Goal: Complete application form: Complete application form

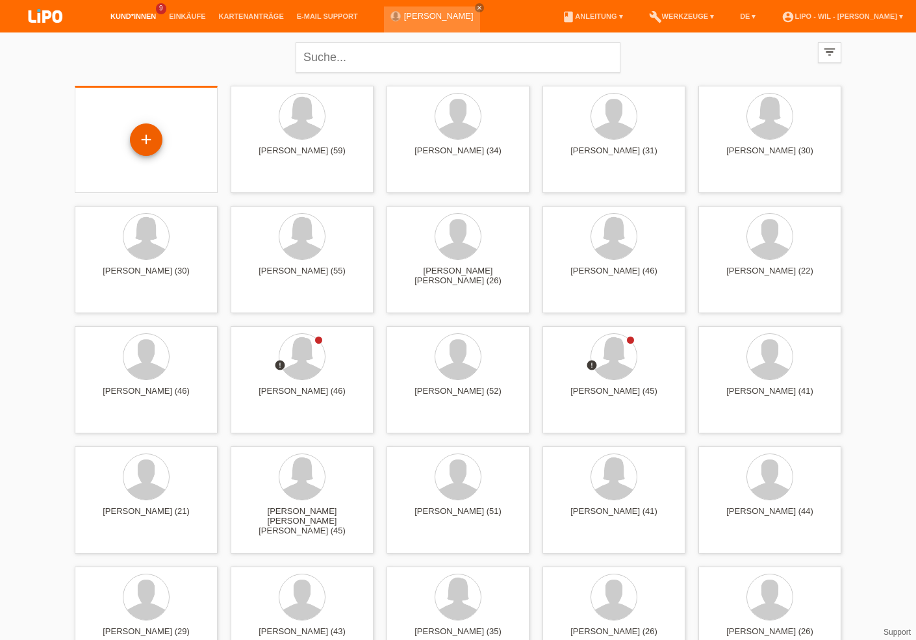
click at [147, 138] on div "+" at bounding box center [146, 139] width 32 height 32
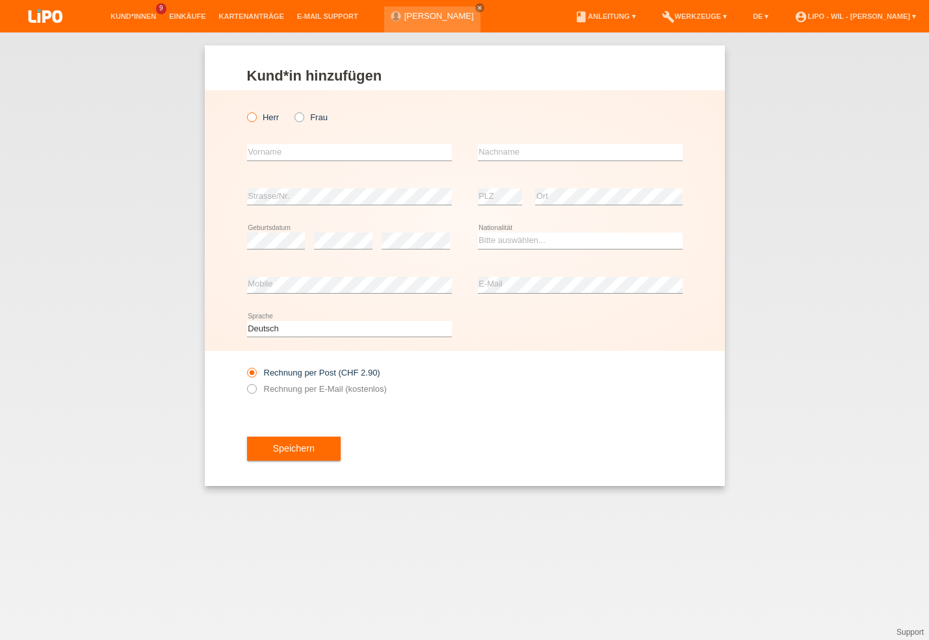
click at [244, 110] on icon at bounding box center [244, 110] width 0 height 0
click at [250, 119] on input "Herr" at bounding box center [251, 116] width 8 height 8
radio input "true"
click at [307, 150] on input "text" at bounding box center [349, 152] width 205 height 16
type input "[PERSON_NAME]"
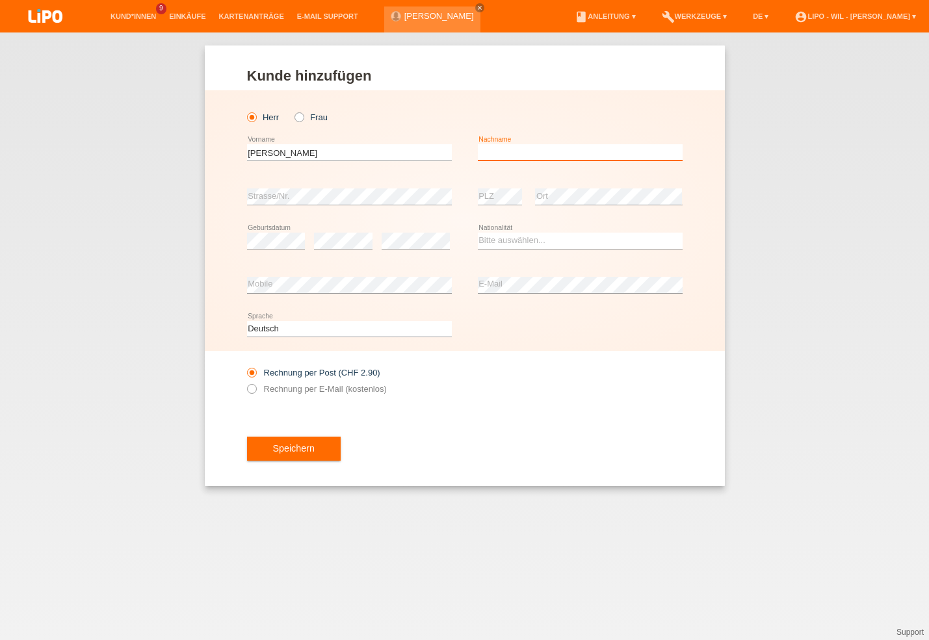
click at [498, 150] on input "text" at bounding box center [580, 152] width 205 height 16
type input "Räbsamen"
click at [478, 233] on select "Bitte auswählen... Schweiz Deutschland Liechtenstein Österreich ------------ Af…" at bounding box center [580, 241] width 205 height 16
select select "CH"
click at [0, 0] on option "Schweiz" at bounding box center [0, 0] width 0 height 0
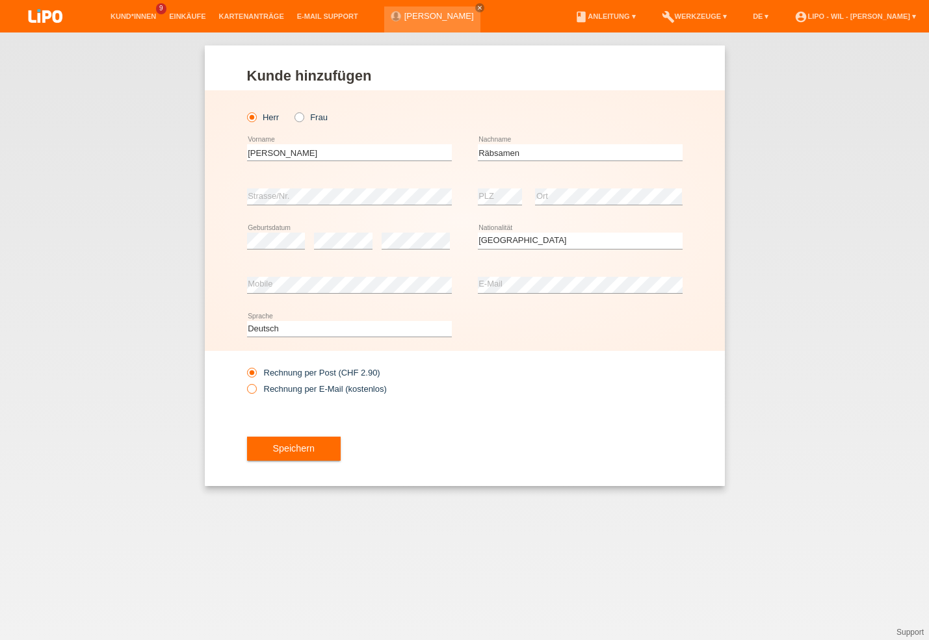
click at [244, 382] on icon at bounding box center [244, 382] width 0 height 0
click at [253, 388] on input "Rechnung per E-Mail (kostenlos)" at bounding box center [251, 392] width 8 height 16
radio input "true"
click at [286, 450] on span "Speichern" at bounding box center [294, 448] width 42 height 10
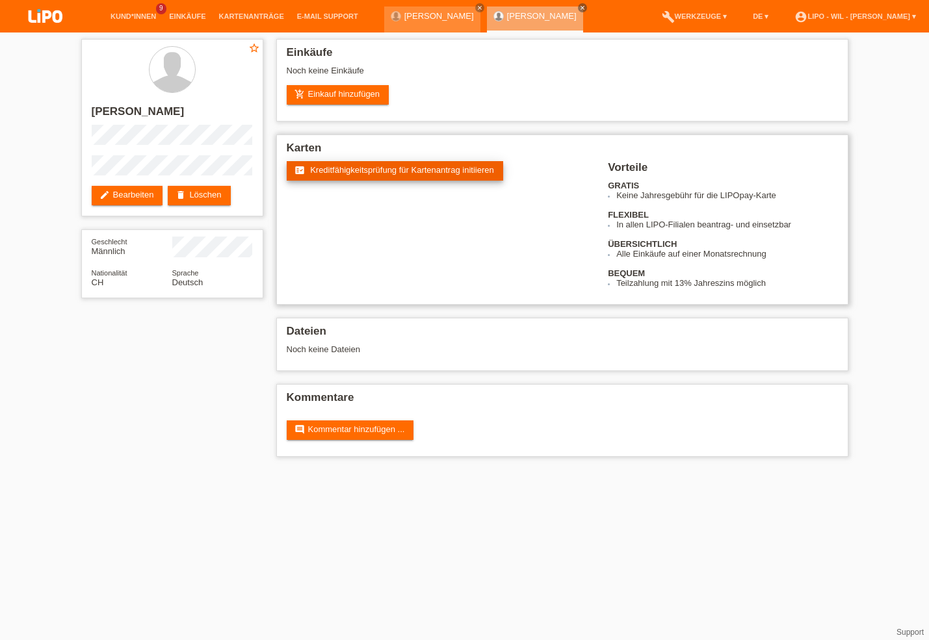
click at [359, 172] on span "Kreditfähigkeitsprüfung für Kartenantrag initiieren" at bounding box center [402, 170] width 184 height 10
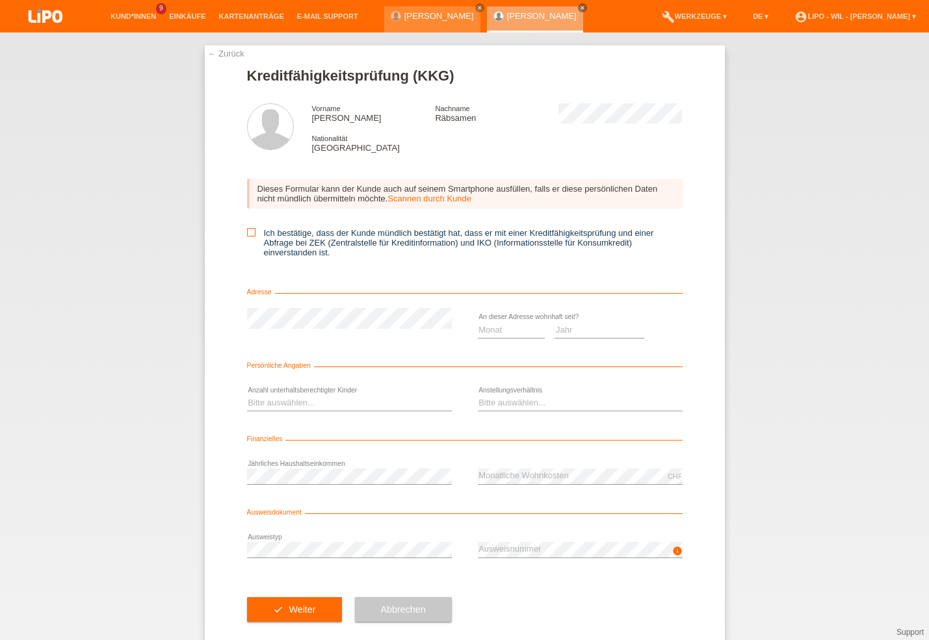
click at [247, 233] on icon at bounding box center [251, 232] width 8 height 8
click at [247, 233] on input "Ich bestätige, dass der Kunde mündlich bestätigt hat, dass er mit einer Kreditf…" at bounding box center [251, 232] width 8 height 8
checkbox input "true"
click at [478, 322] on select "Monat 01 02 03 04 05 06 07 08 09 10" at bounding box center [512, 330] width 68 height 16
select select "08"
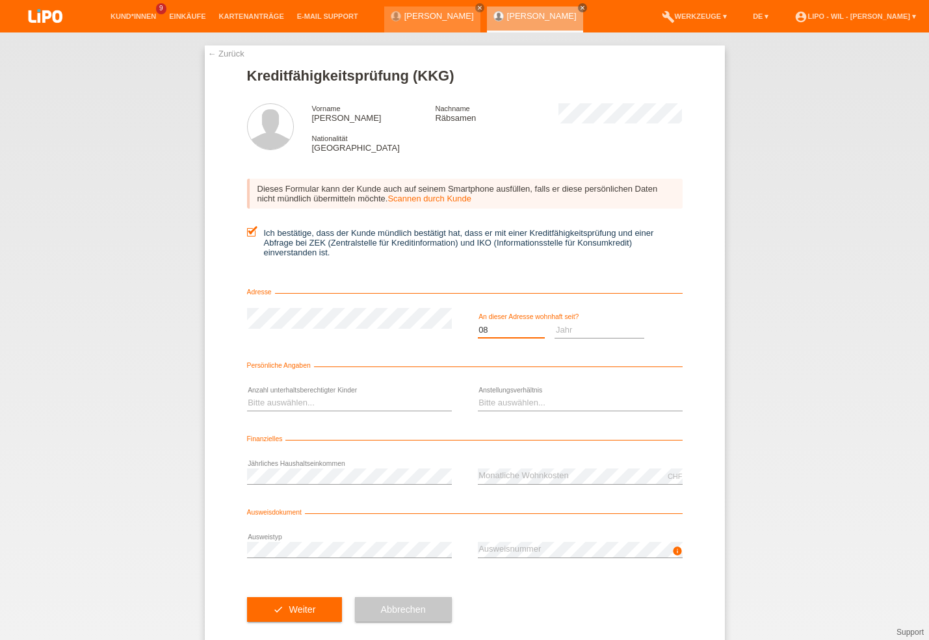
click at [0, 0] on option "08" at bounding box center [0, 0] width 0 height 0
click at [554, 322] on select "Jahr 2025 2024 2023 2022 2021 2020 2019 2018 2017 2016 2015 2014 2013 2012 2011…" at bounding box center [599, 330] width 90 height 16
select select "2018"
click at [0, 0] on option "2018" at bounding box center [0, 0] width 0 height 0
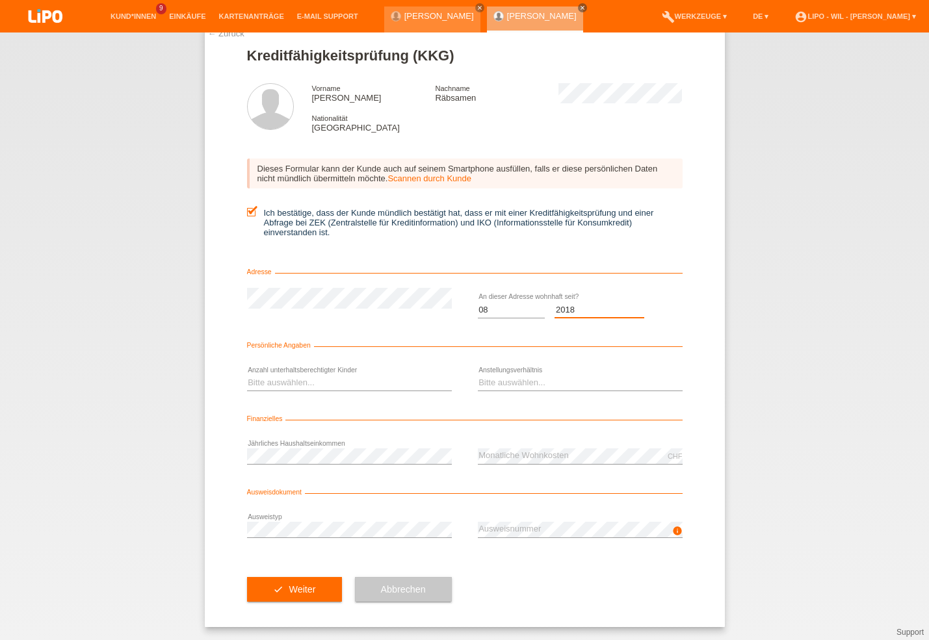
scroll to position [25, 0]
click at [247, 375] on select "Bitte auswählen... 0 1 2 3 4 5 6 7 8 9" at bounding box center [349, 383] width 205 height 16
select select "0"
click at [0, 0] on option "0" at bounding box center [0, 0] width 0 height 0
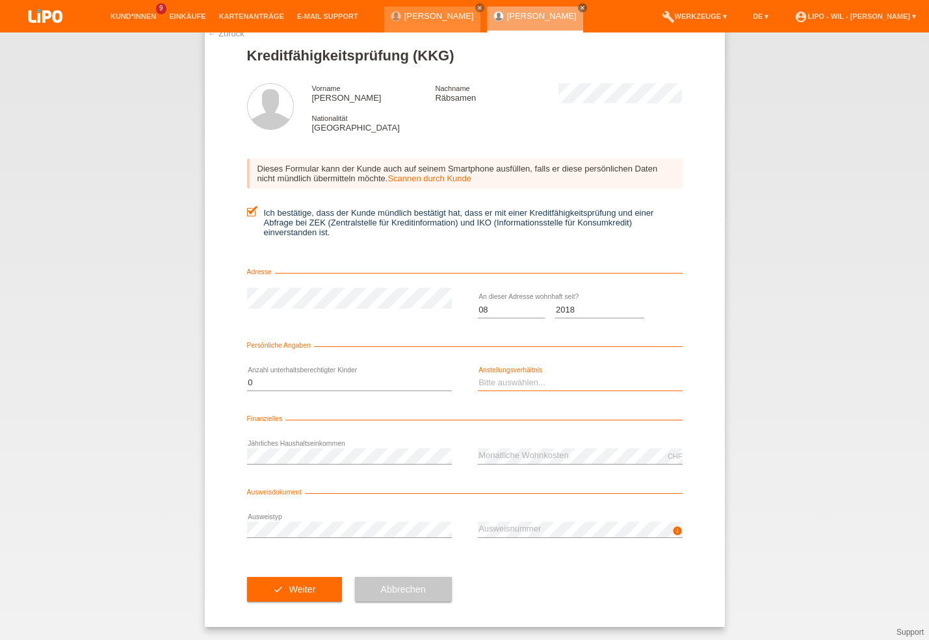
click at [478, 375] on select "Bitte auswählen... Unbefristet Befristet Lehrling/Student Pensioniert Nicht arb…" at bounding box center [580, 383] width 205 height 16
select select "UNLIMITED"
click at [0, 0] on option "Unbefristet" at bounding box center [0, 0] width 0 height 0
click at [265, 586] on button "check Weiter" at bounding box center [294, 589] width 95 height 25
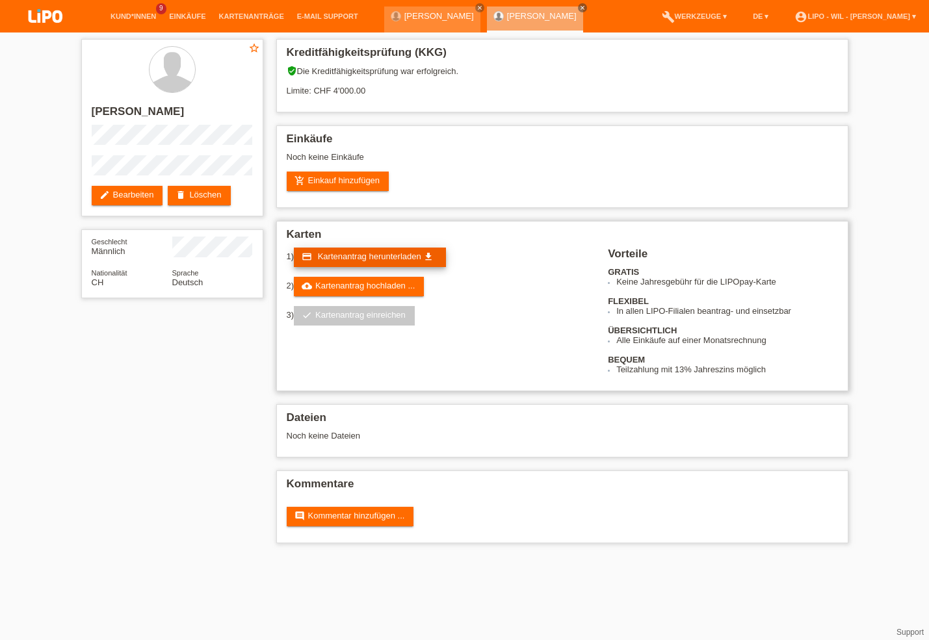
click at [357, 257] on span "Kartenantrag herunterladen" at bounding box center [369, 256] width 103 height 10
